Goal: Task Accomplishment & Management: Use online tool/utility

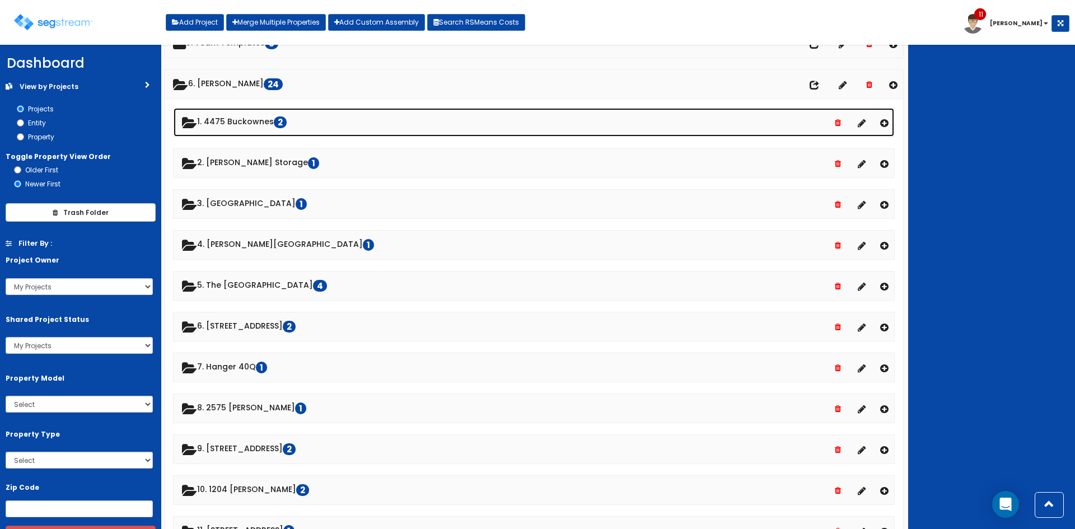
click at [225, 115] on link "1. 4475 Buckownes 2" at bounding box center [534, 122] width 721 height 29
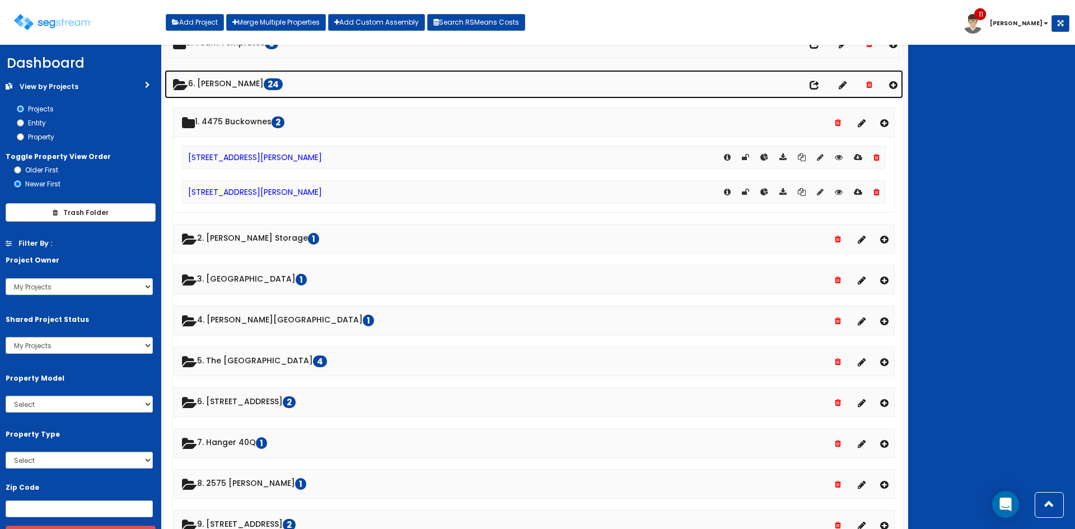
click at [214, 88] on link "6. Dawn 24" at bounding box center [534, 84] width 739 height 29
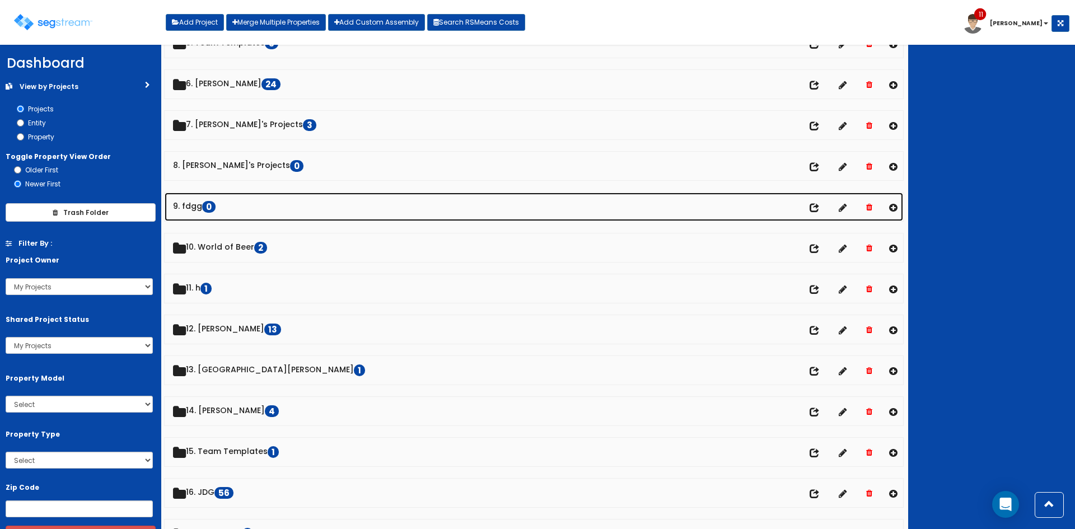
click at [199, 204] on link "9. fdgg 0" at bounding box center [534, 207] width 739 height 29
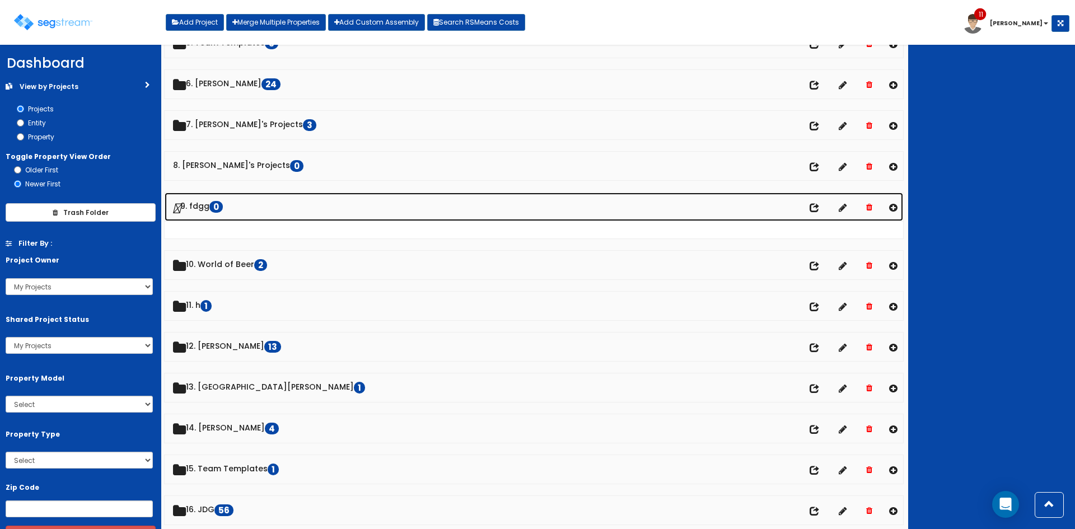
click at [207, 207] on link "9. fdgg 0" at bounding box center [534, 207] width 739 height 29
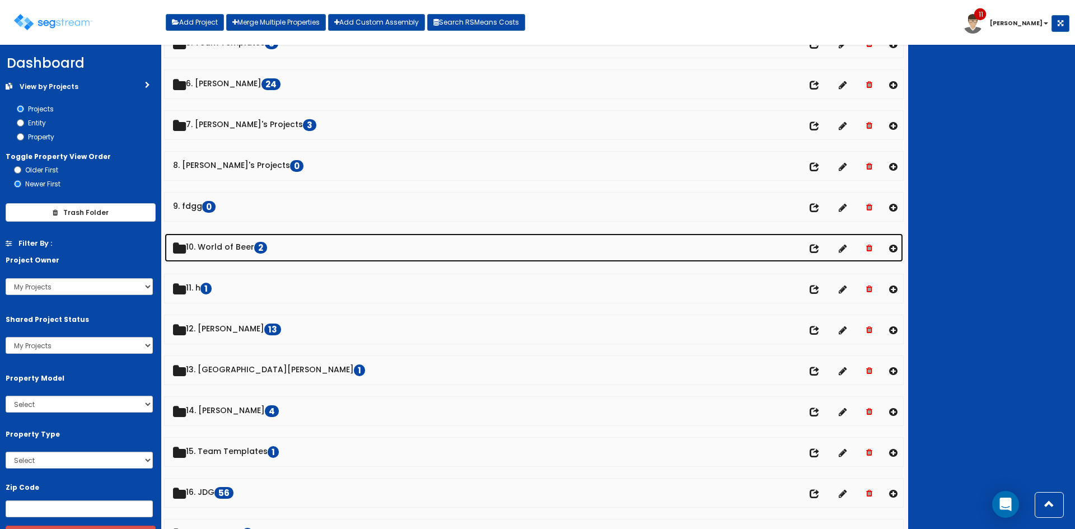
click at [218, 246] on link "10. World of Beer 2" at bounding box center [534, 248] width 739 height 29
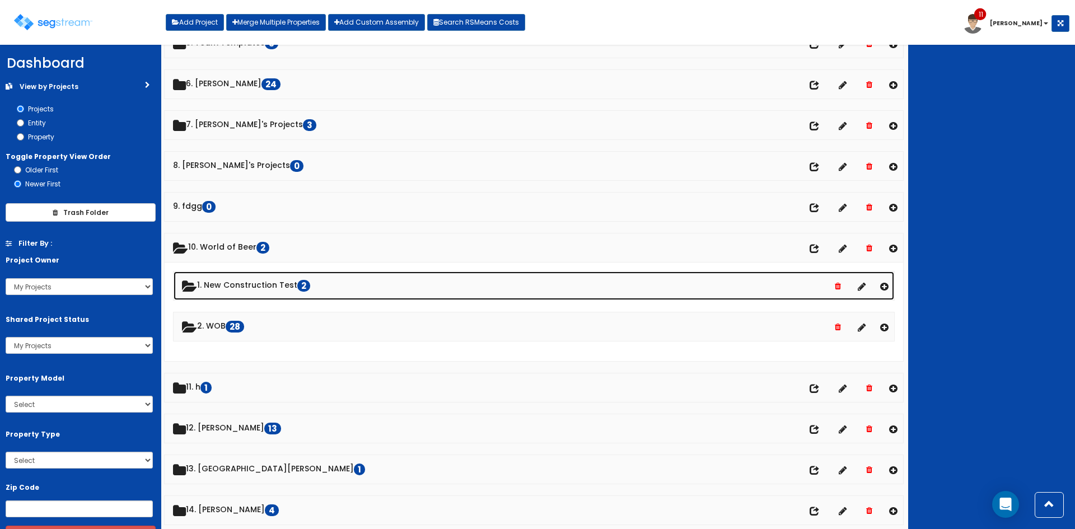
click at [229, 280] on link "1. New Construction Test 2" at bounding box center [534, 286] width 721 height 29
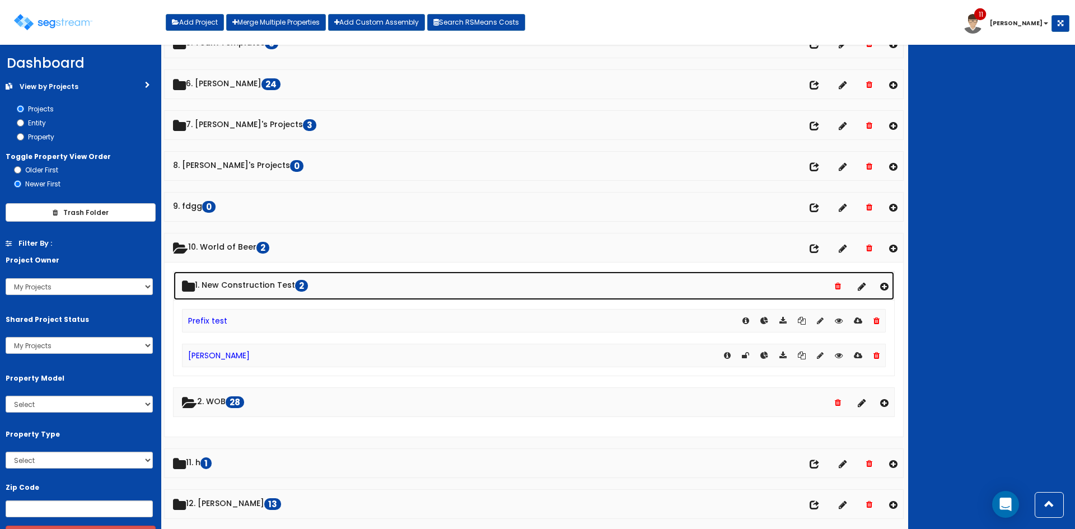
click at [242, 287] on link "1. New Construction Test 2" at bounding box center [534, 286] width 721 height 29
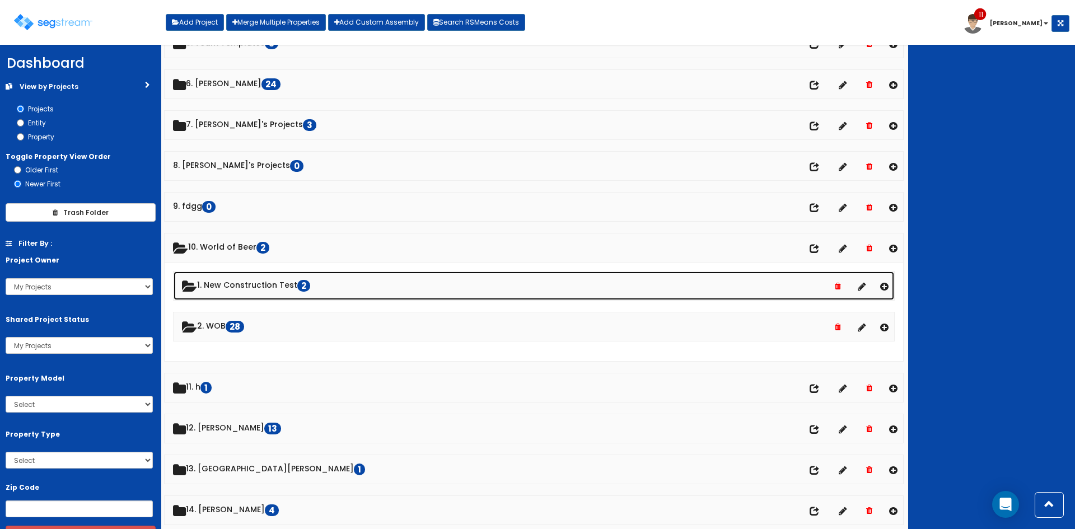
click at [237, 283] on link "1. New Construction Test 2" at bounding box center [534, 286] width 721 height 29
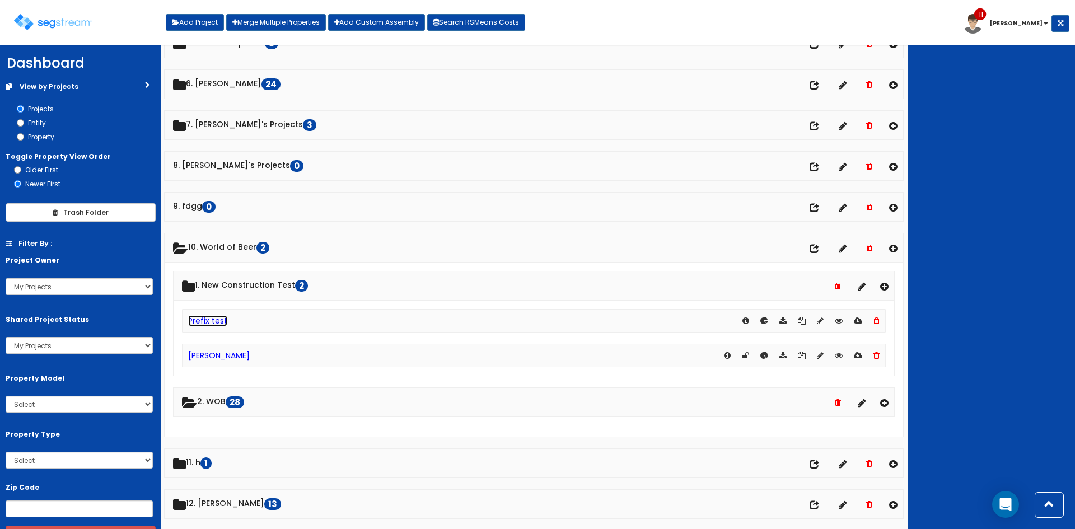
click at [223, 318] on link "Prefix test" at bounding box center [207, 320] width 39 height 11
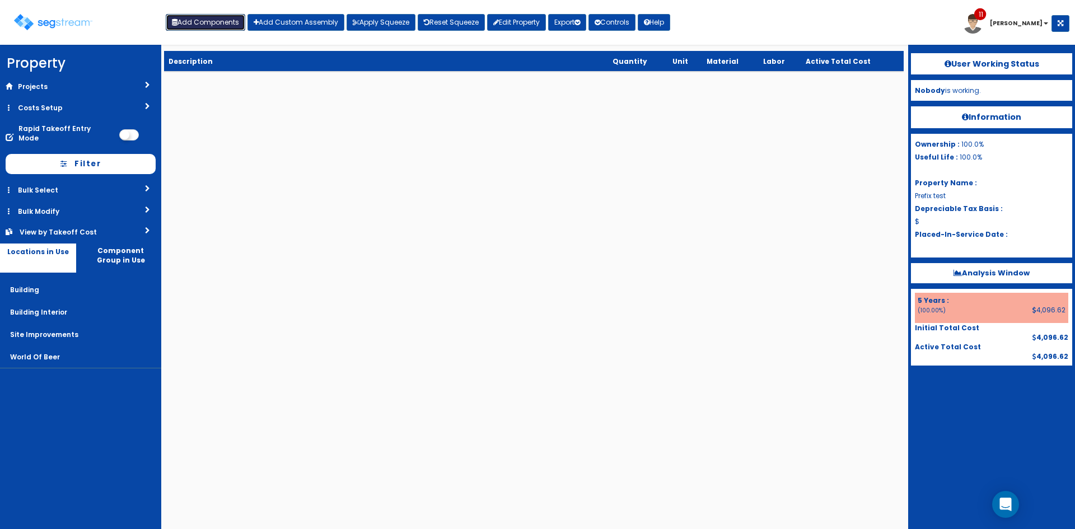
click at [167, 20] on button "Add Components" at bounding box center [206, 22] width 80 height 17
select select "5Y"
select select "default"
select select
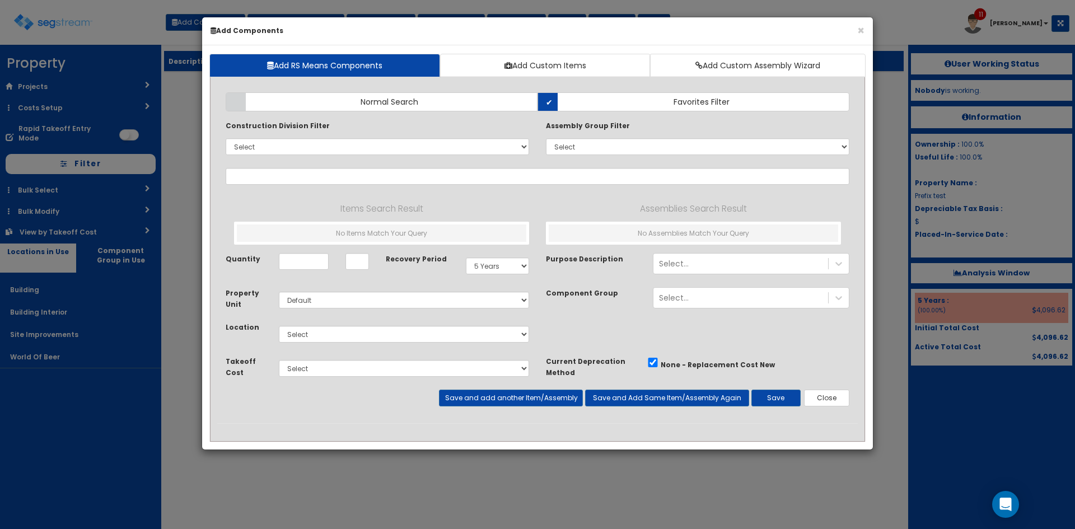
click at [344, 136] on div "Construction Division Filter Select 0. Custom Item 1. General Requirements 2. E…" at bounding box center [378, 137] width 304 height 35
click at [346, 139] on select "Select 0. Custom Item 1. General Requirements 2. Existing Conditions 3. Concret…" at bounding box center [378, 146] width 304 height 17
click at [284, 146] on select "Select 0. Custom Item 1. General Requirements 2. Existing Conditions 3. Concret…" at bounding box center [378, 146] width 304 height 17
click at [226, 138] on select "Select 0. Custom Item 1. General Requirements 2. Existing Conditions 3. Concret…" at bounding box center [378, 146] width 304 height 17
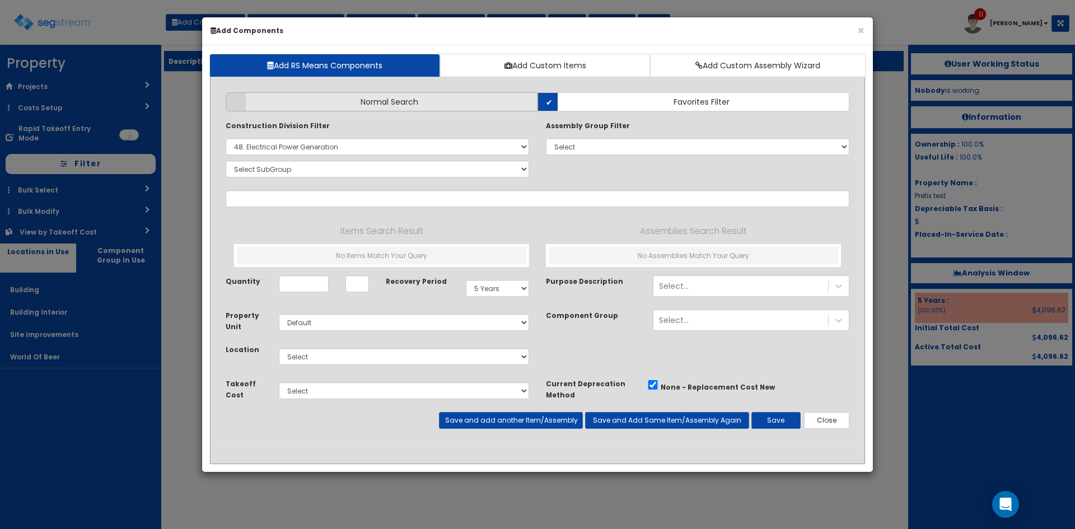
click at [367, 105] on span "Normal Search" at bounding box center [390, 101] width 58 height 11
click at [0, 0] on input "Normal Search" at bounding box center [0, 0] width 0 height 0
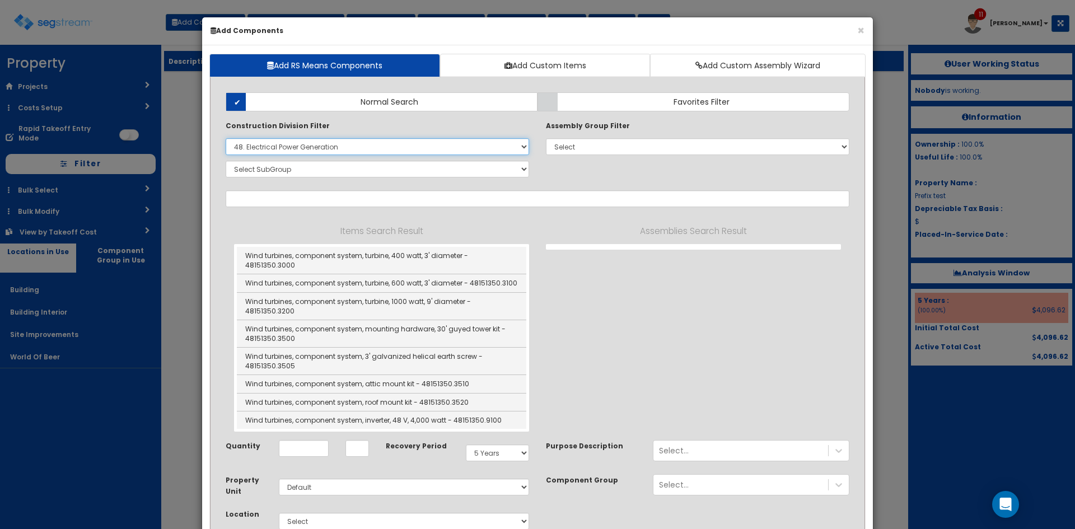
click at [344, 152] on select "Select 0. Custom Item 1. General Requirements 2. Existing Conditions 3. Concret…" at bounding box center [378, 146] width 304 height 17
click at [226, 138] on select "Select 0. Custom Item 1. General Requirements 2. Existing Conditions 3. Concret…" at bounding box center [378, 146] width 304 height 17
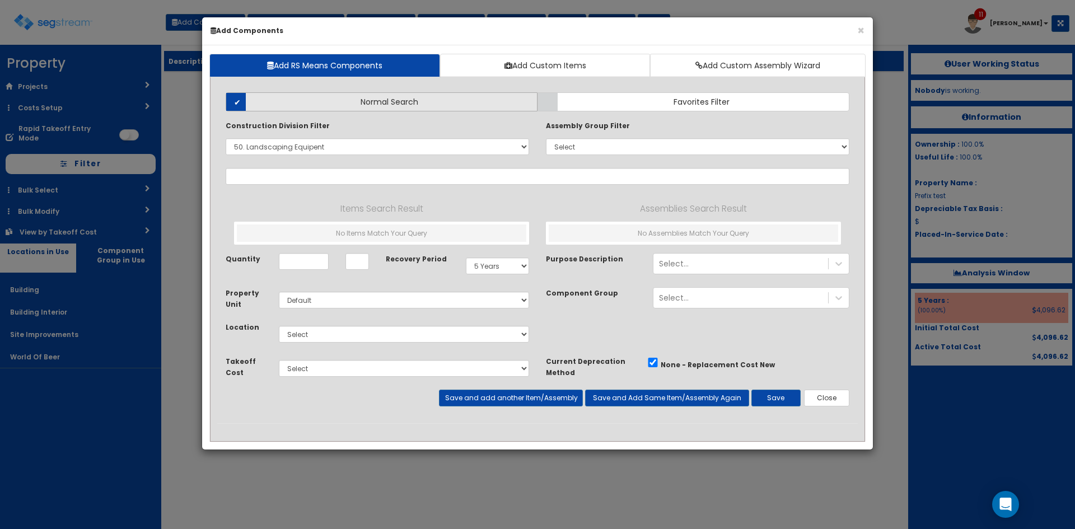
click at [350, 98] on label "Normal Search" at bounding box center [382, 101] width 312 height 19
click at [0, 0] on input "Normal Search" at bounding box center [0, 0] width 0 height 0
click at [386, 124] on div "Construction Division Filter Select 0. Custom Item 1. General Requirements 2. E…" at bounding box center [378, 137] width 304 height 35
click at [493, 148] on select "Select 0. Custom Item 1. General Requirements 2. Existing Conditions 3. Concret…" at bounding box center [378, 146] width 304 height 17
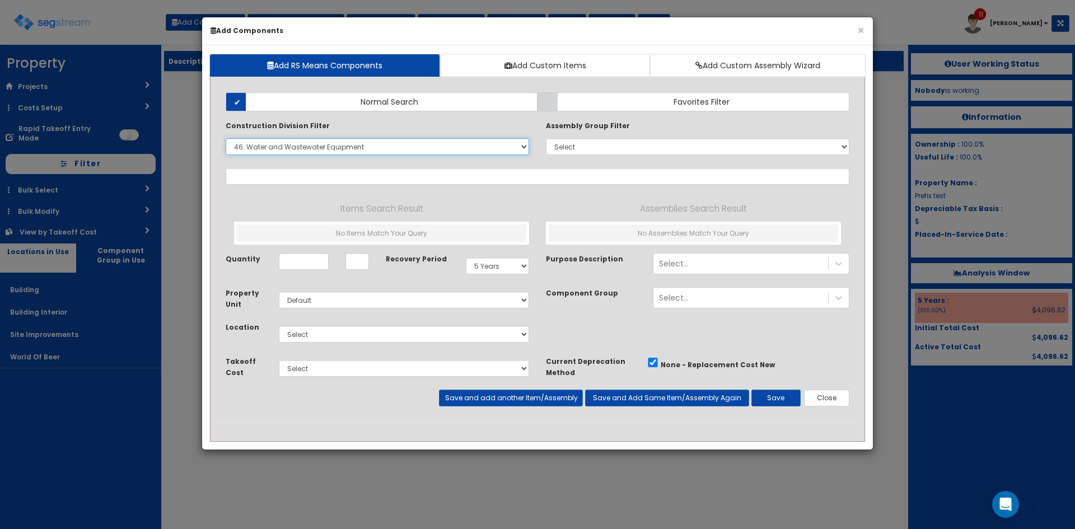
click at [226, 138] on select "Select 0. Custom Item 1. General Requirements 2. Existing Conditions 3. Concret…" at bounding box center [378, 146] width 304 height 17
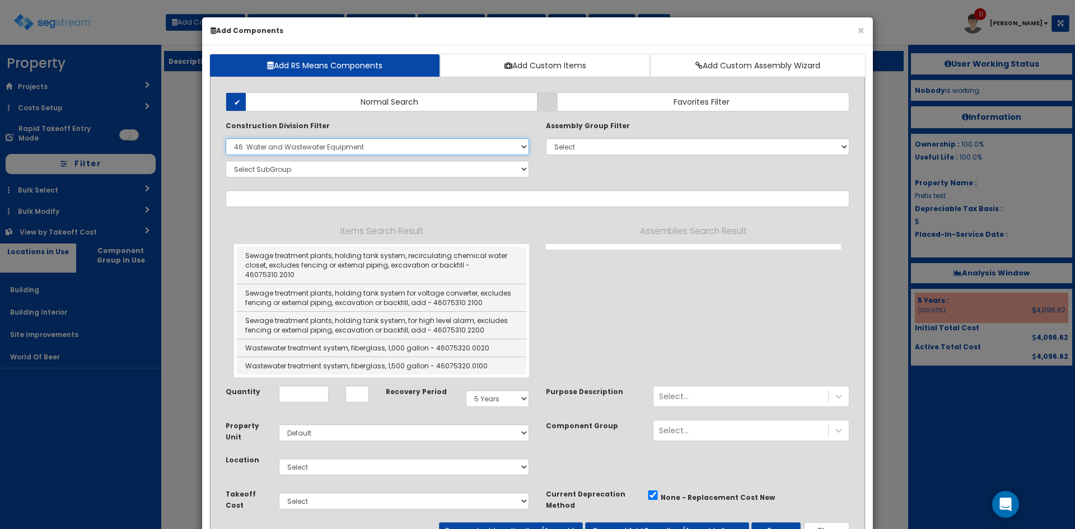
click at [403, 152] on select "Select 0. Custom Item 1. General Requirements 2. Existing Conditions 3. Concret…" at bounding box center [378, 146] width 304 height 17
select select "44000000"
click at [226, 138] on select "Select 0. Custom Item 1. General Requirements 2. Existing Conditions 3. Concret…" at bounding box center [378, 146] width 304 height 17
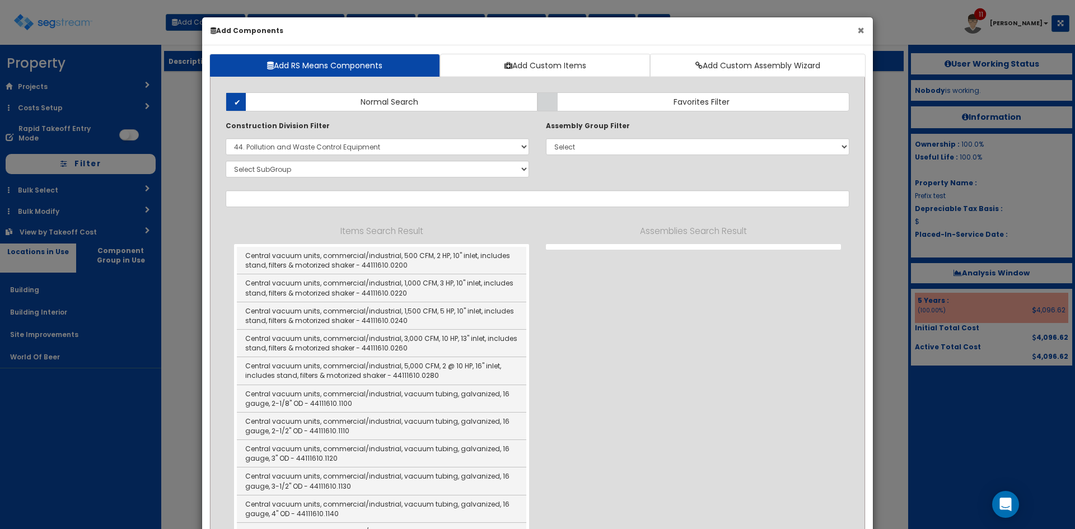
click at [862, 32] on button "×" at bounding box center [860, 31] width 7 height 12
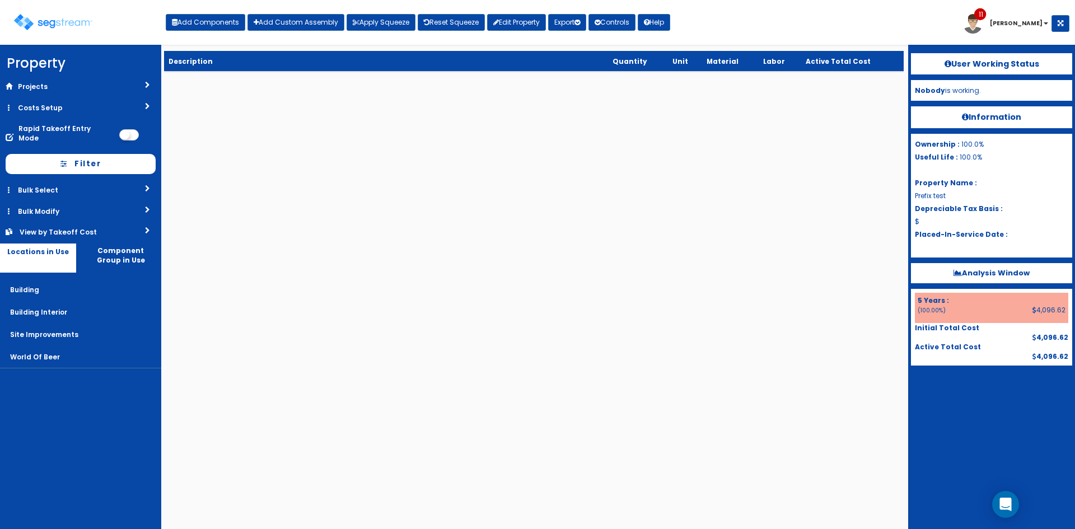
click at [794, 27] on div "Toggle navigation Add Components Add Custom Assembly Apply Squeeze Reset Squeez…" at bounding box center [538, 26] width 1064 height 36
